Goal: Transaction & Acquisition: Purchase product/service

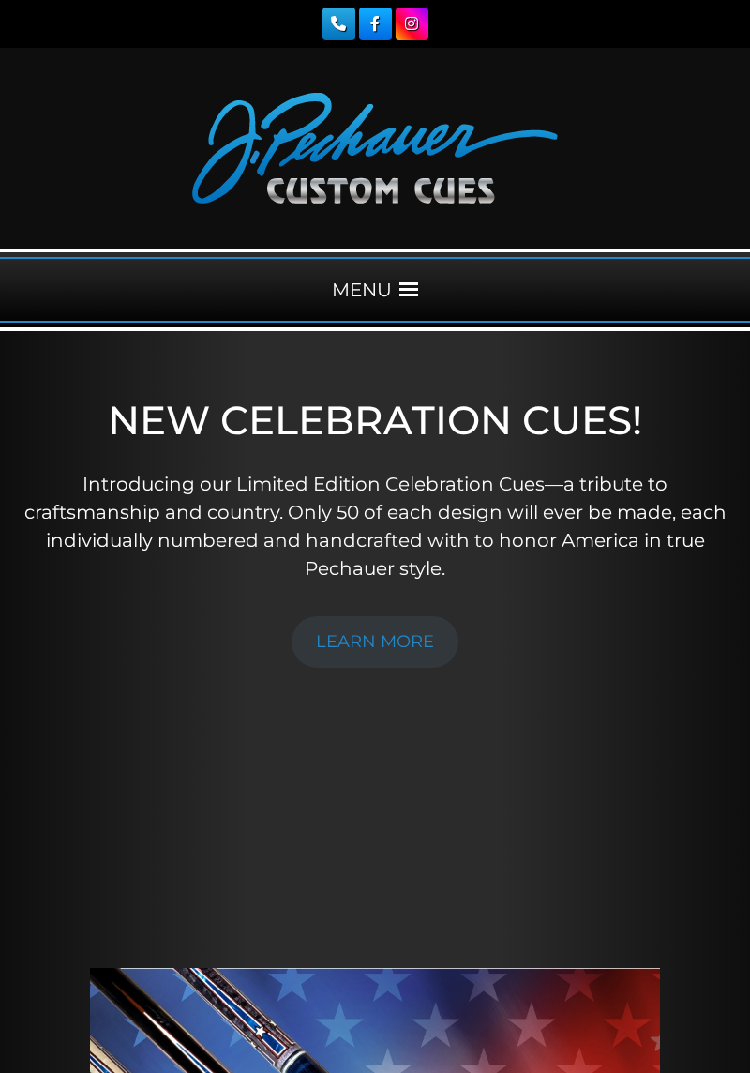
click at [405, 286] on span at bounding box center [408, 289] width 19 height 19
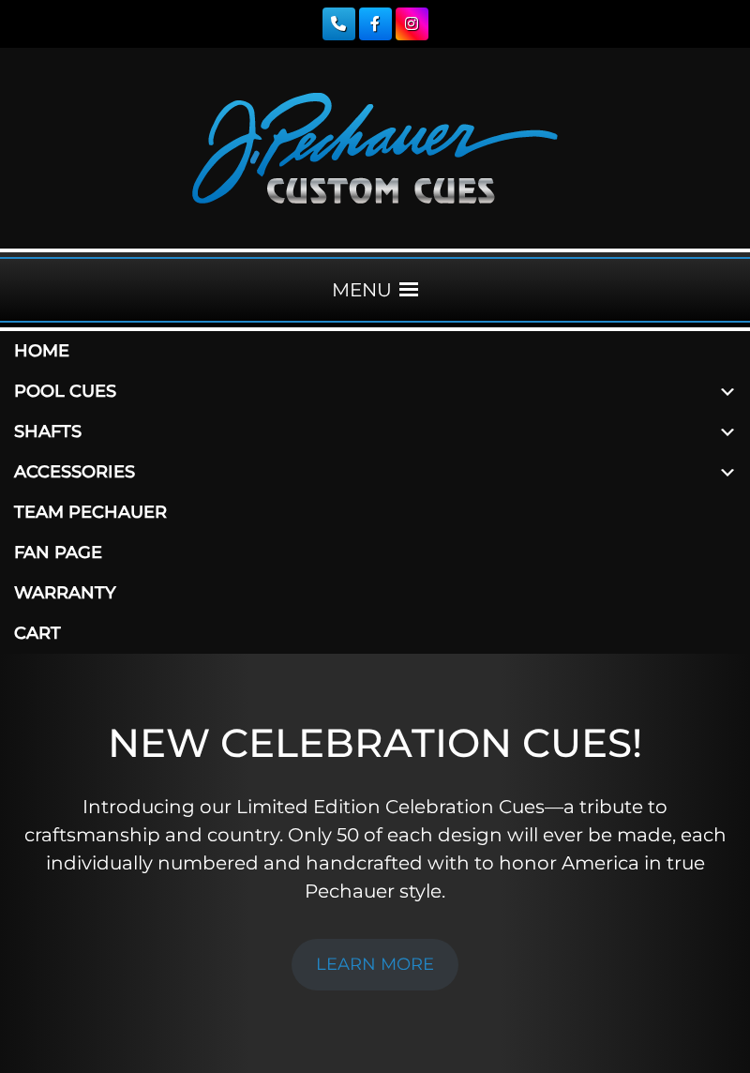
click at [81, 386] on link "Pool Cues" at bounding box center [375, 391] width 750 height 40
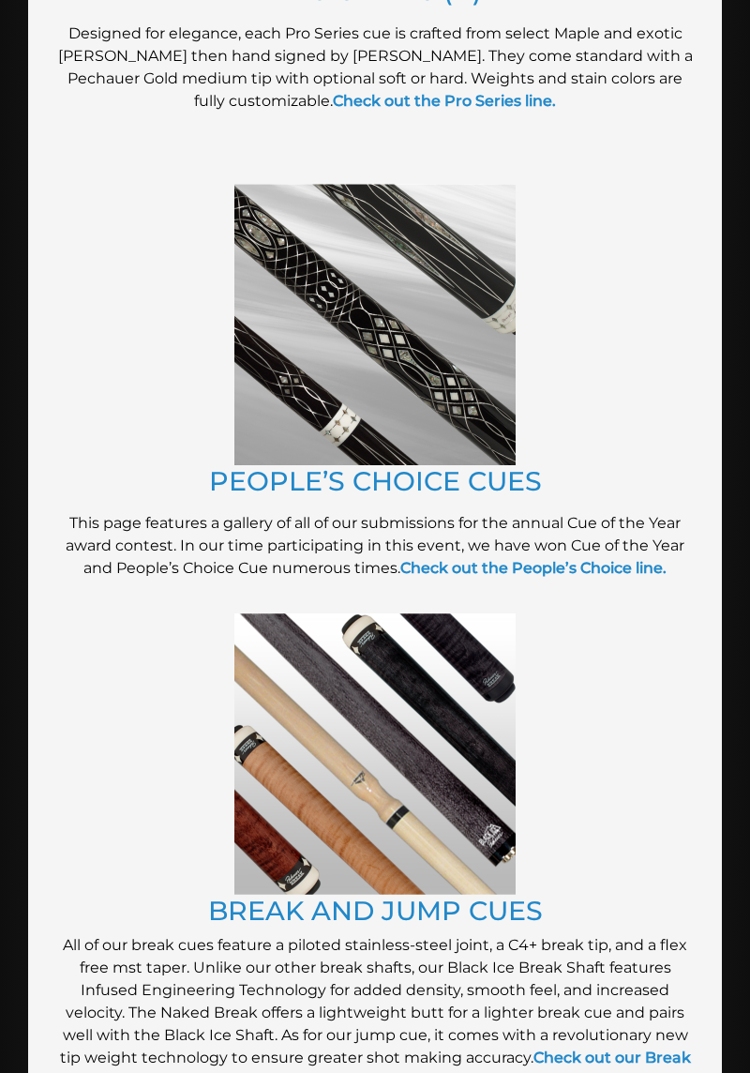
scroll to position [2419, 0]
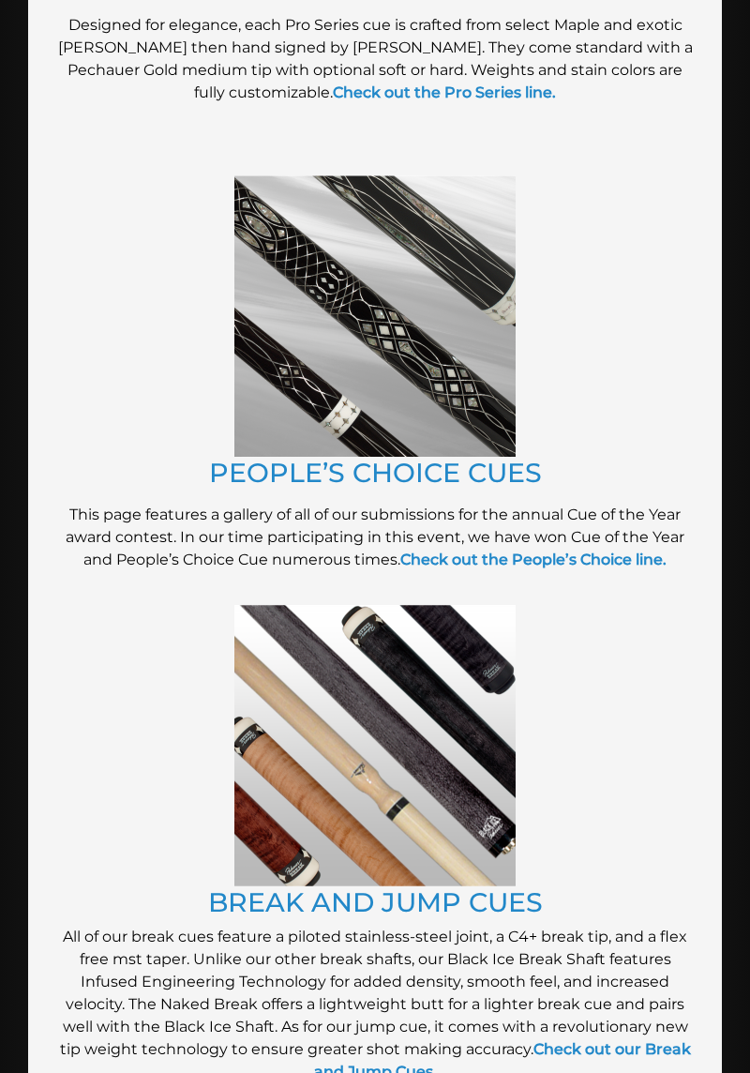
click at [308, 805] on img at bounding box center [374, 745] width 281 height 281
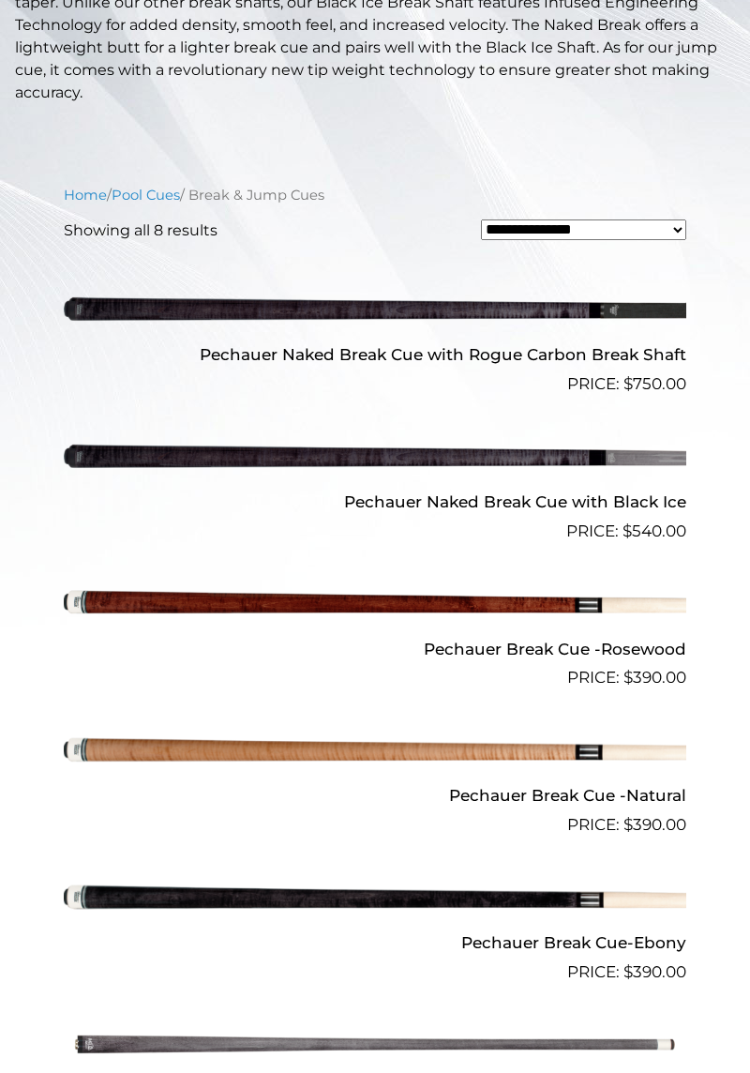
scroll to position [603, 0]
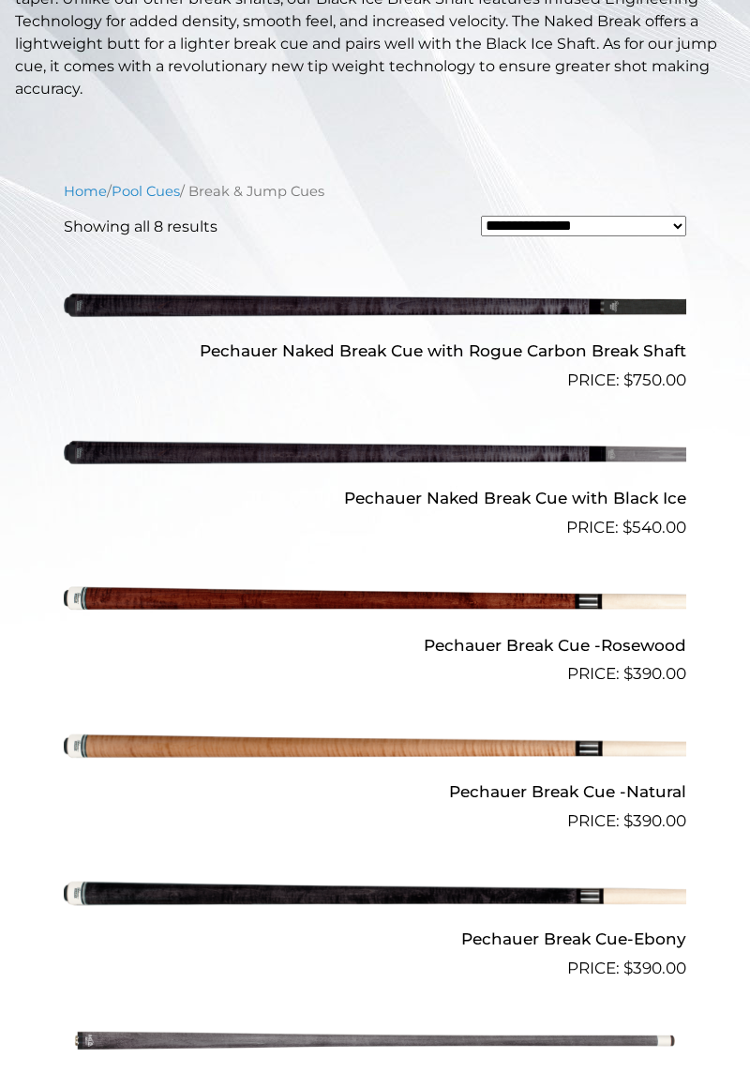
click at [238, 458] on img at bounding box center [375, 451] width 623 height 103
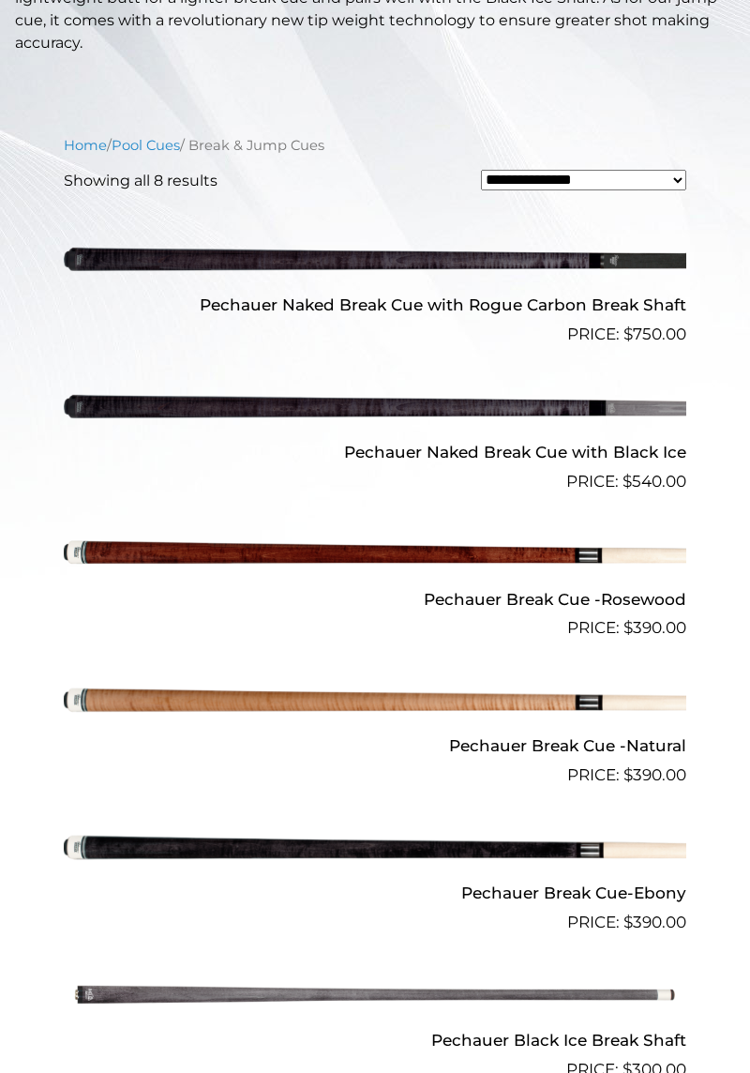
scroll to position [663, 0]
